Goal: Check status

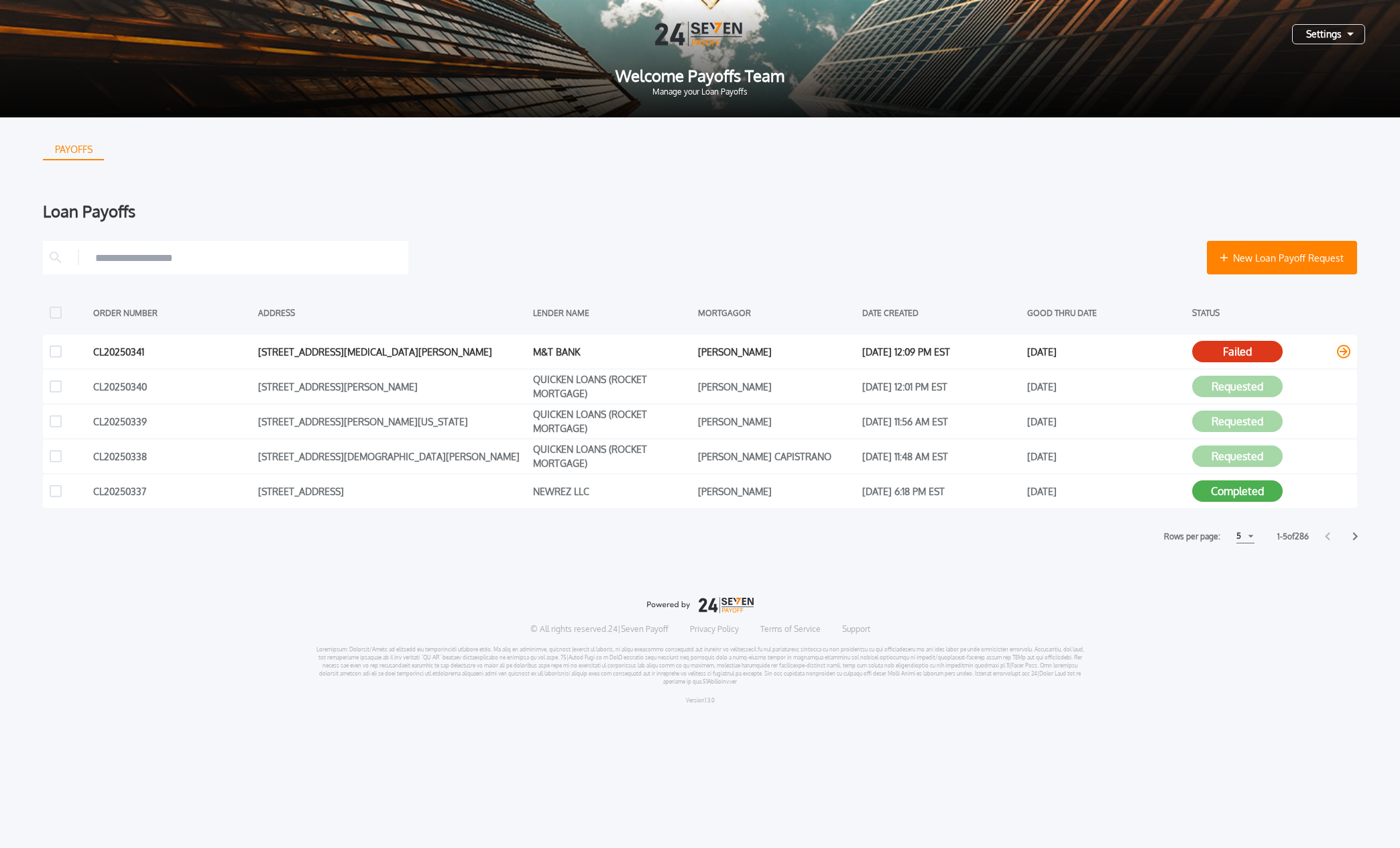
click at [1216, 348] on button "Failed" at bounding box center [1237, 351] width 90 height 22
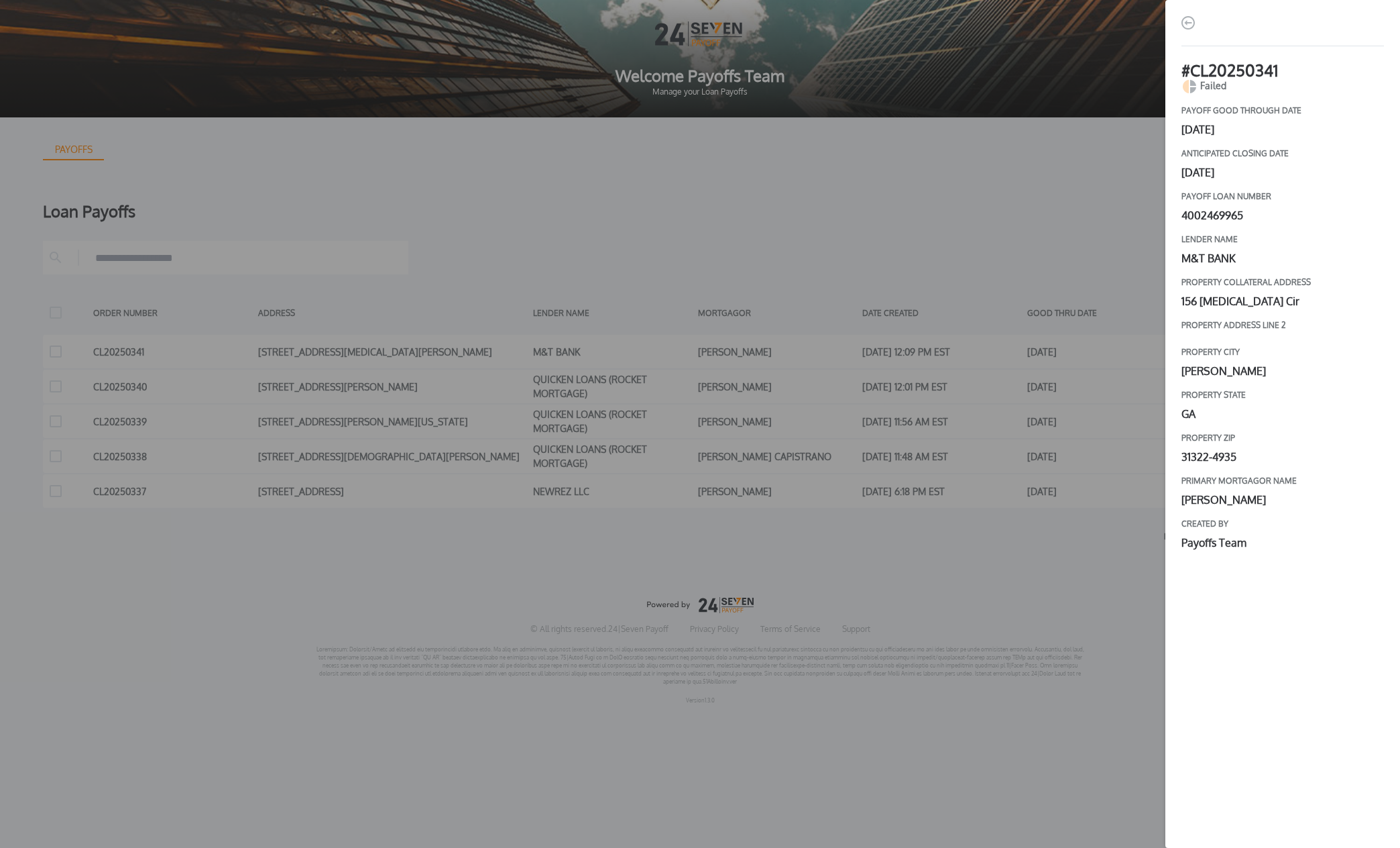
click at [1067, 206] on div "# CL20250341 Failed payoff good through date [DATE] Anticipated closing date [D…" at bounding box center [700, 424] width 1400 height 848
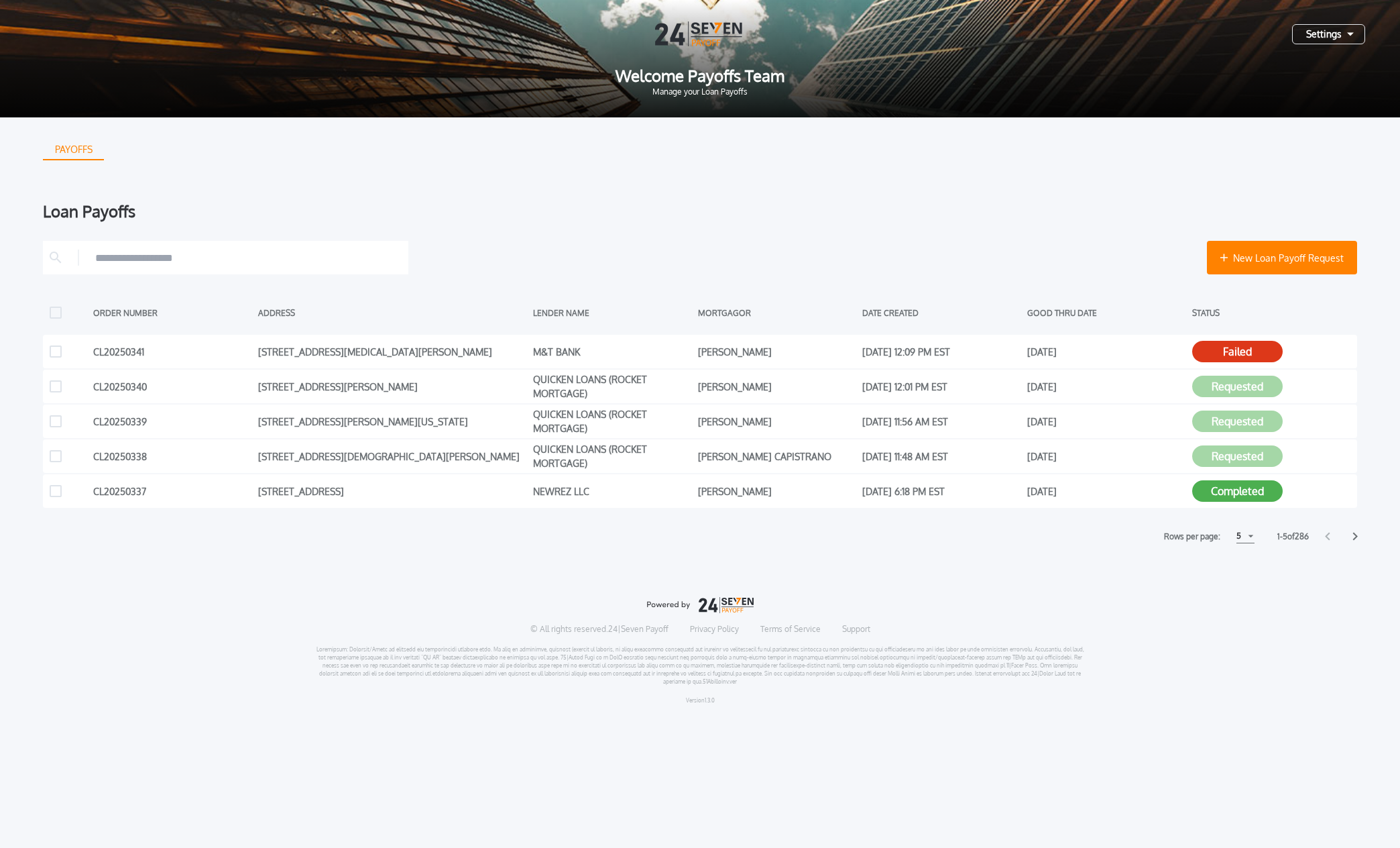
click at [1248, 535] on div "5" at bounding box center [1245, 537] width 18 height 14
click at [1241, 586] on h1 "15" at bounding box center [1245, 587] width 13 height 16
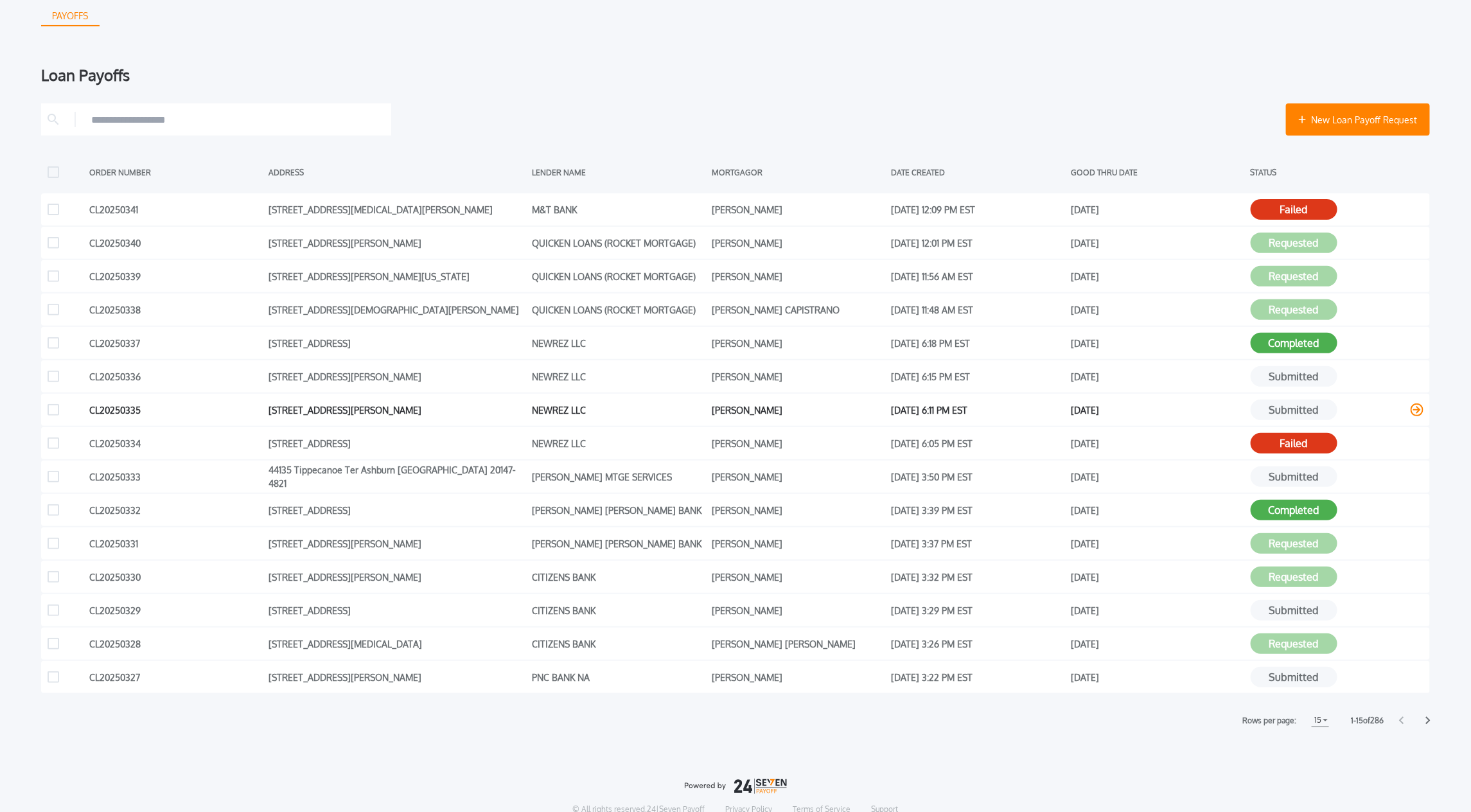
scroll to position [122, 0]
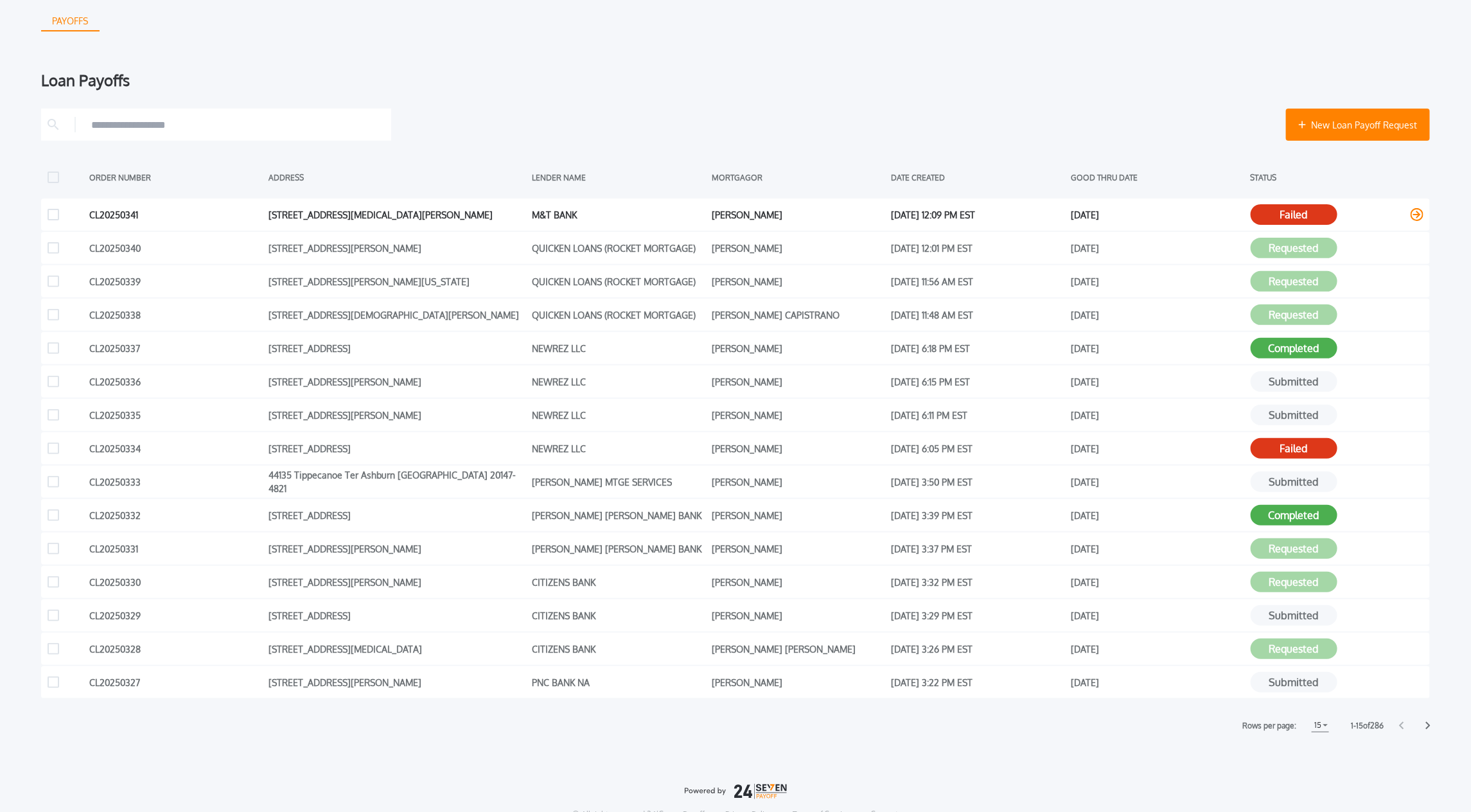
click at [1294, 211] on button "Failed" at bounding box center [1294, 214] width 86 height 21
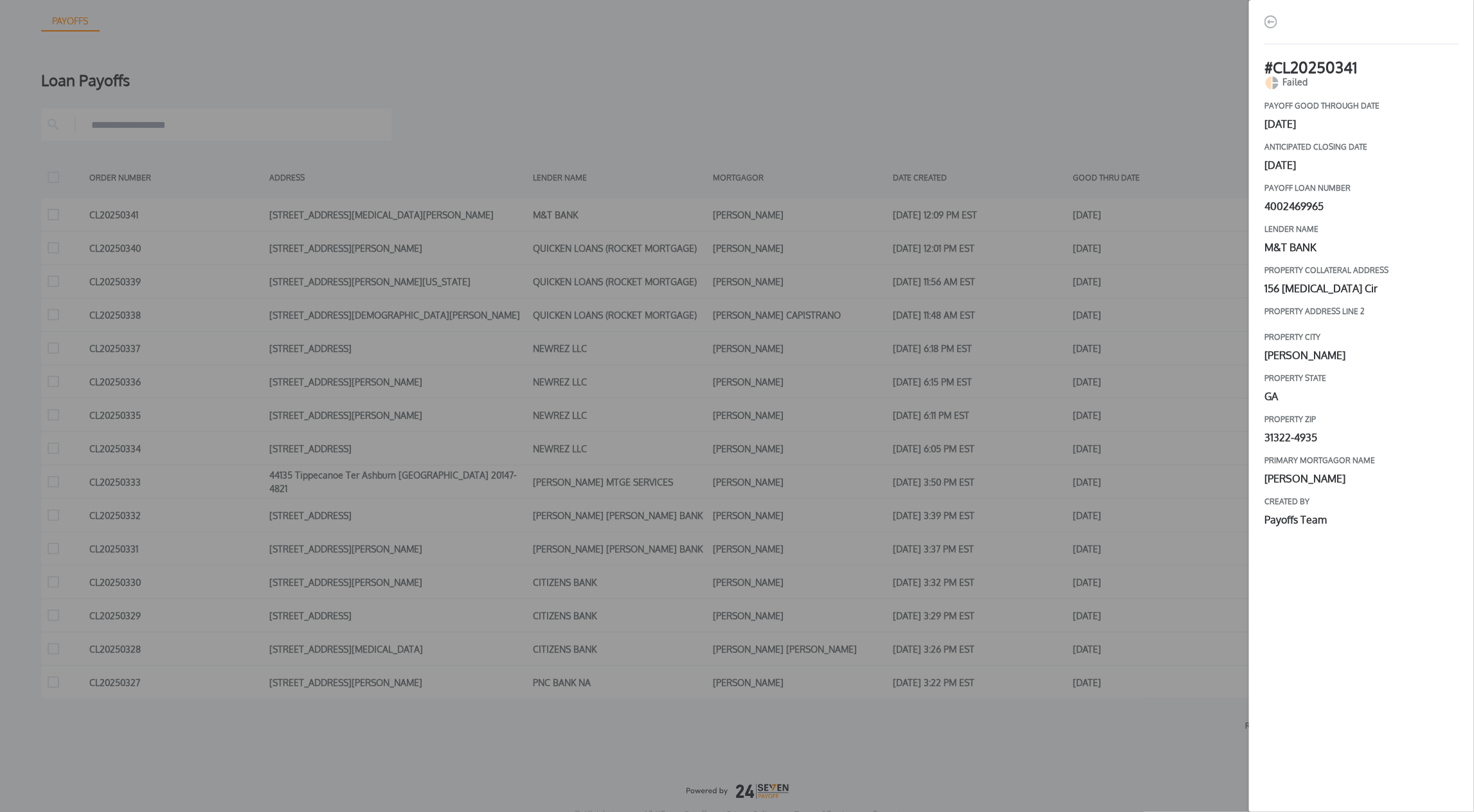
click at [675, 128] on div "# CL20250341 Failed payoff good through date [DATE] Anticipated closing date [D…" at bounding box center [737, 406] width 1474 height 812
